Goal: Navigation & Orientation: Find specific page/section

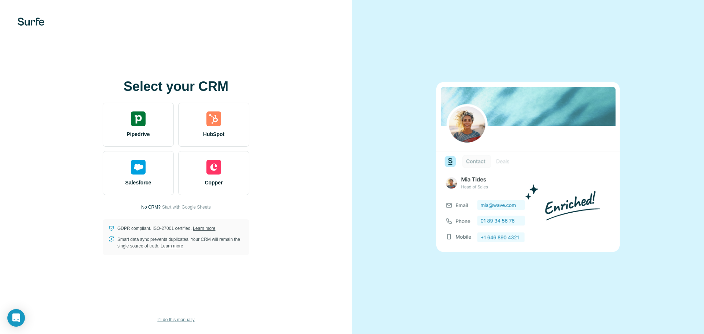
click at [168, 317] on span "I’ll do this manually" at bounding box center [175, 319] width 37 height 7
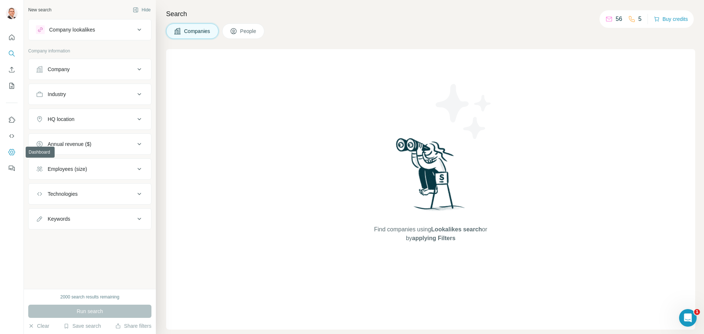
click at [10, 154] on icon "Dashboard" at bounding box center [11, 152] width 7 height 7
